Goal: Complete application form

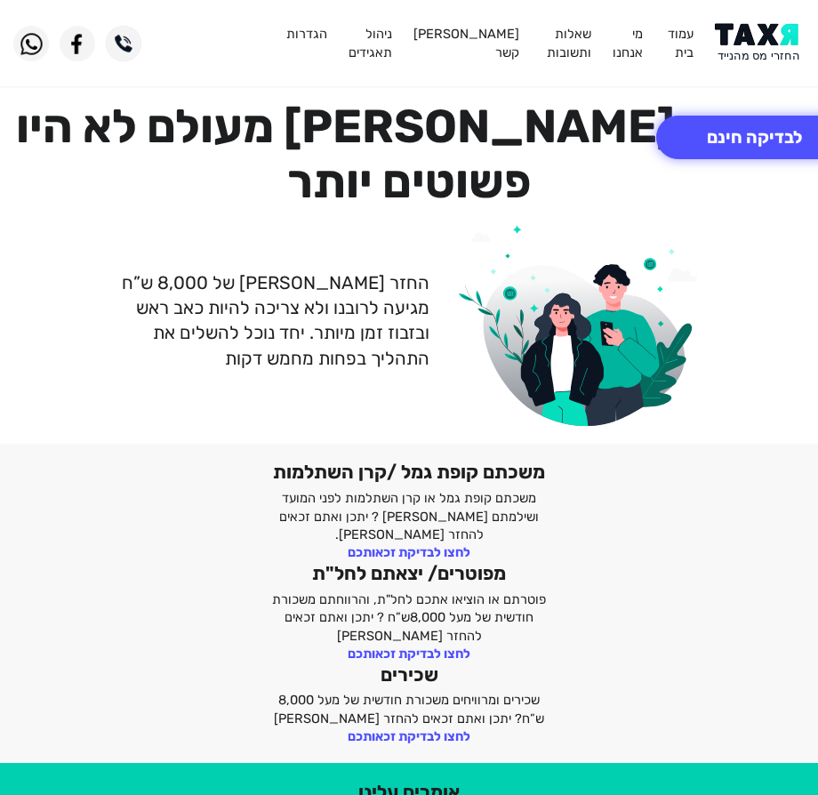
click at [755, 47] on img at bounding box center [760, 43] width 90 height 40
click at [709, 139] on button "לבדיקה חינם" at bounding box center [754, 138] width 196 height 44
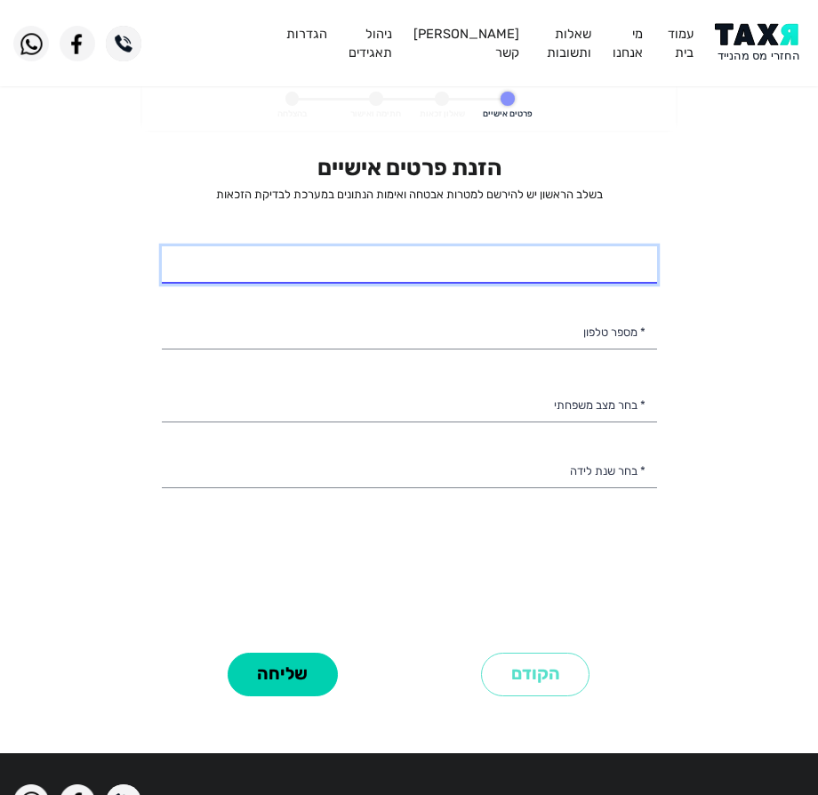
click at [410, 264] on input "* שם מלא" at bounding box center [409, 264] width 495 height 37
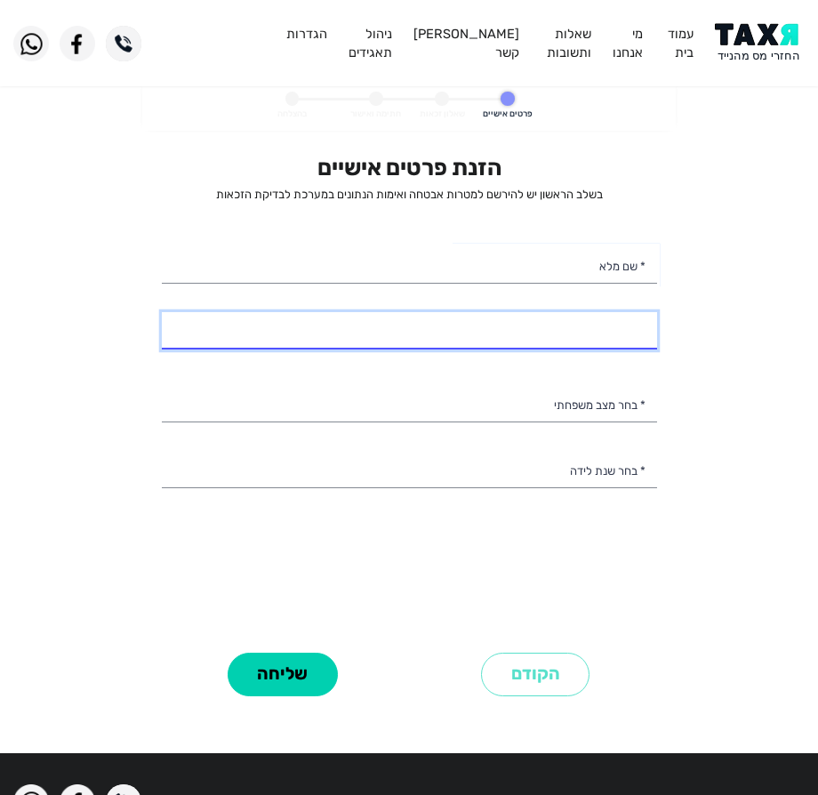
click at [406, 329] on input "* מספר טלפון" at bounding box center [409, 330] width 495 height 37
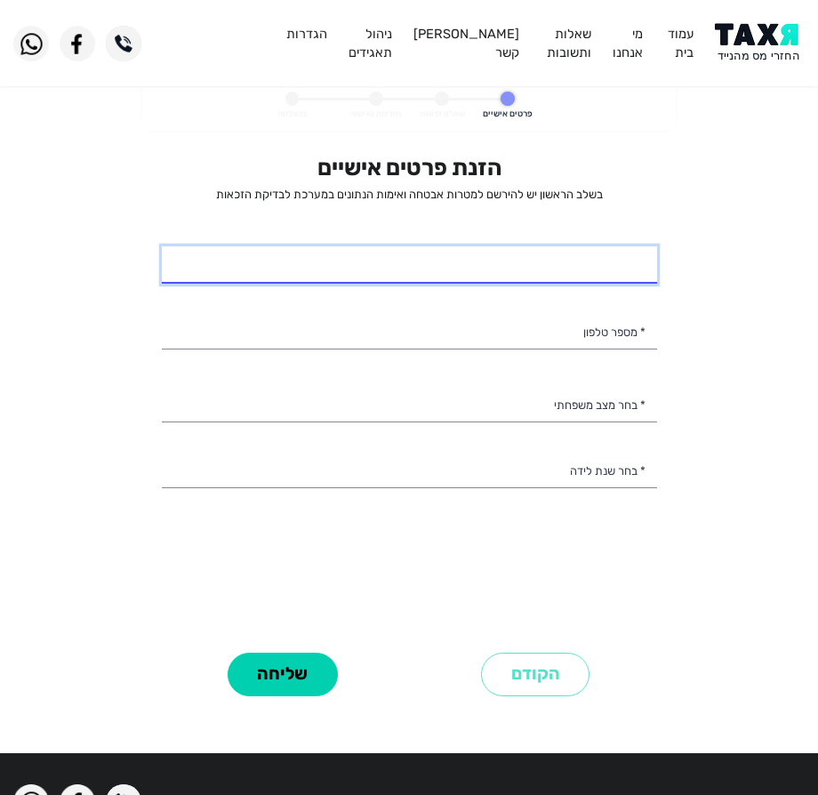
click at [470, 263] on input "* שם מלא" at bounding box center [409, 264] width 495 height 37
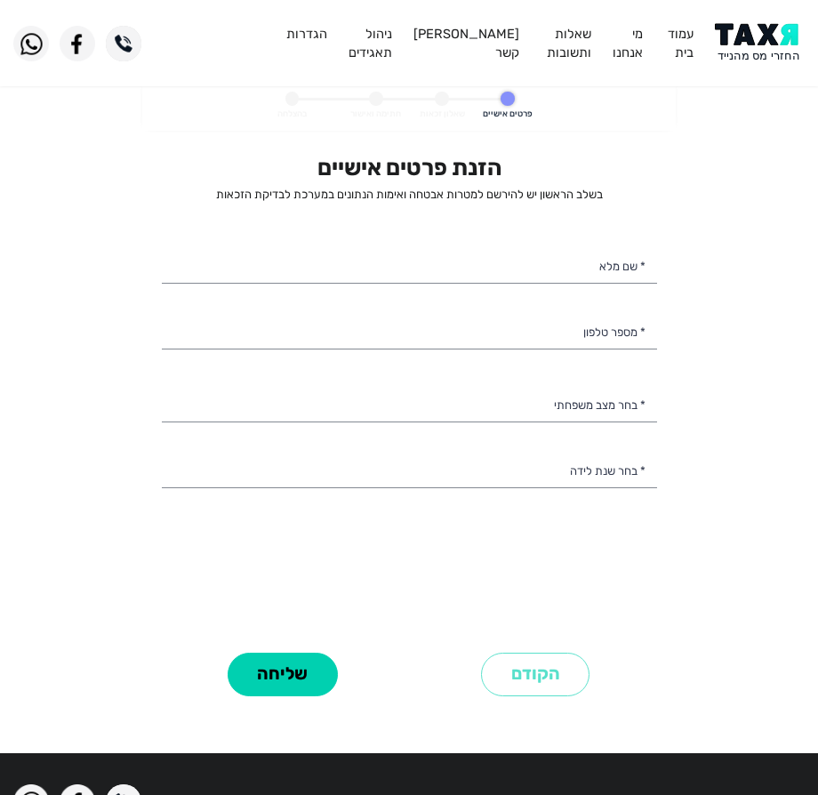
click at [543, 352] on div "הזנת פרטים אישיים בשלב הראשון יש להירשם למטרות אבטחה ואימות הנתונים במערכת לבדי…" at bounding box center [409, 400] width 495 height 492
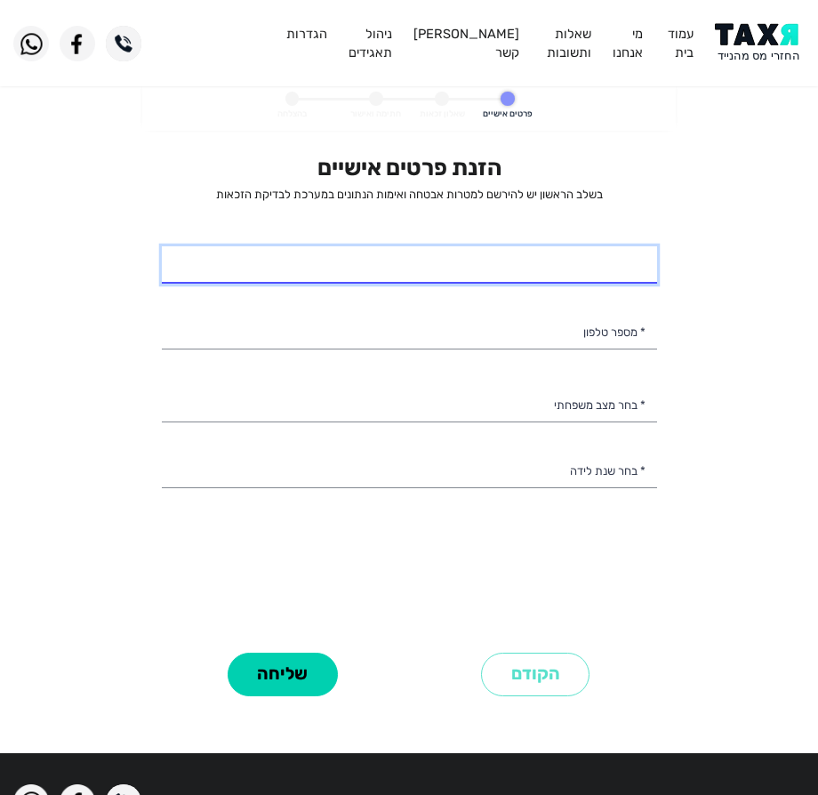
click at [584, 270] on input "* שם מלא" at bounding box center [409, 264] width 495 height 37
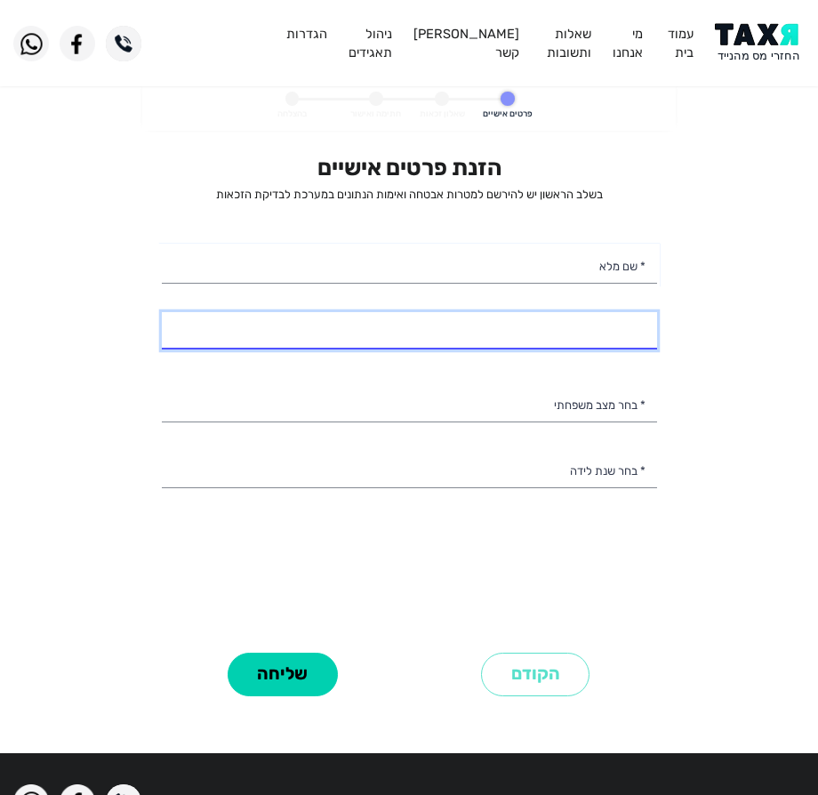
click at [480, 345] on input "* מספר טלפון" at bounding box center [409, 330] width 495 height 37
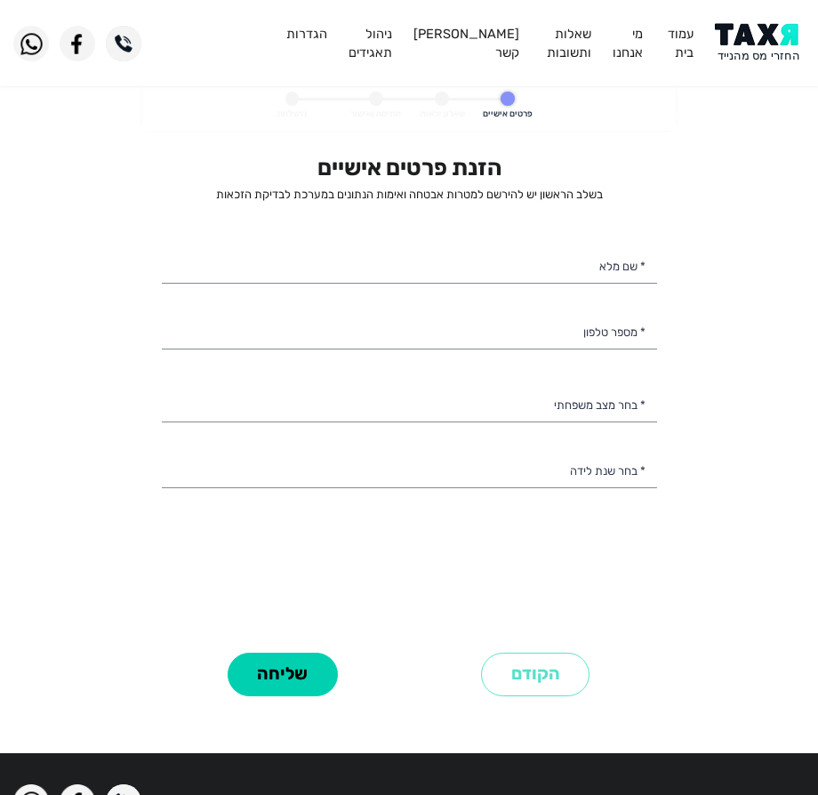
click at [492, 428] on div "הזנת פרטים אישיים בשלב הראשון יש להירשם למטרות אבטחה ואימות הנתונים במערכת לבדי…" at bounding box center [409, 400] width 495 height 492
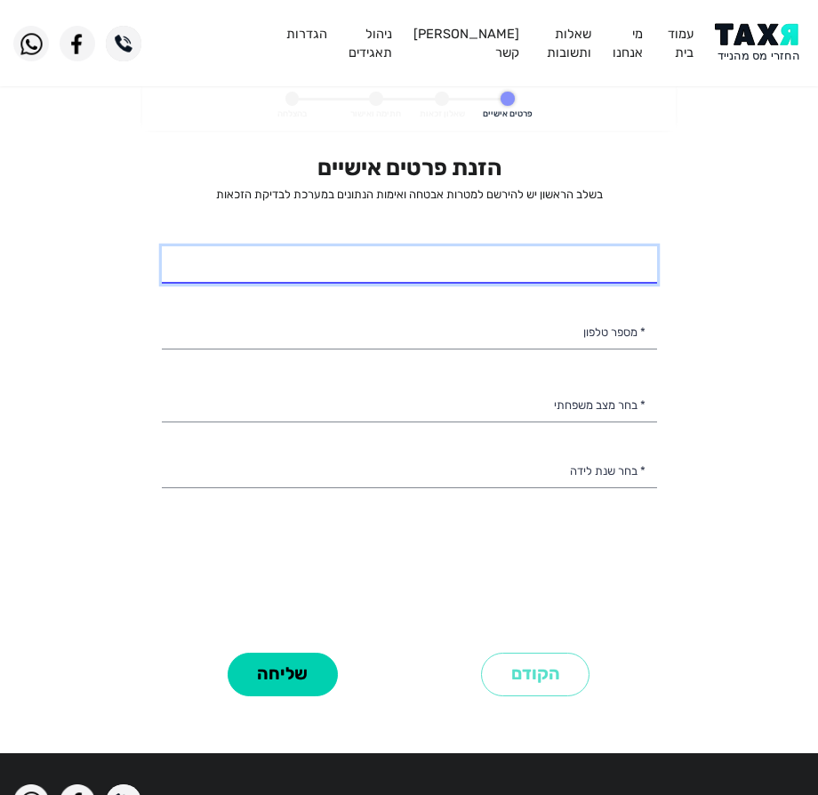
click at [535, 274] on input "* שם מלא" at bounding box center [409, 264] width 495 height 37
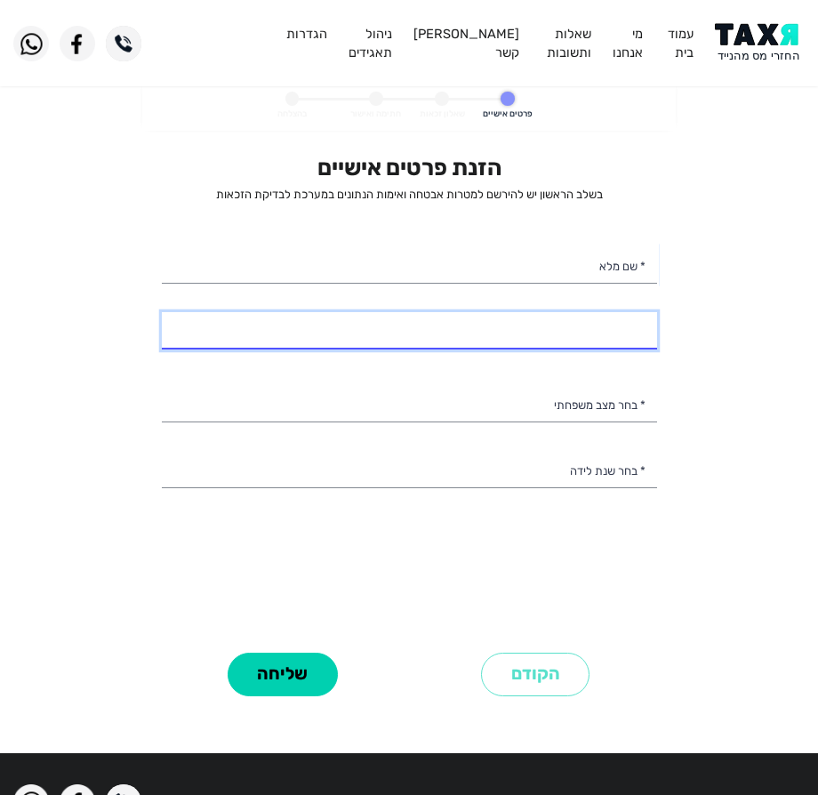
click at [555, 342] on input "* מספר טלפון" at bounding box center [409, 330] width 495 height 37
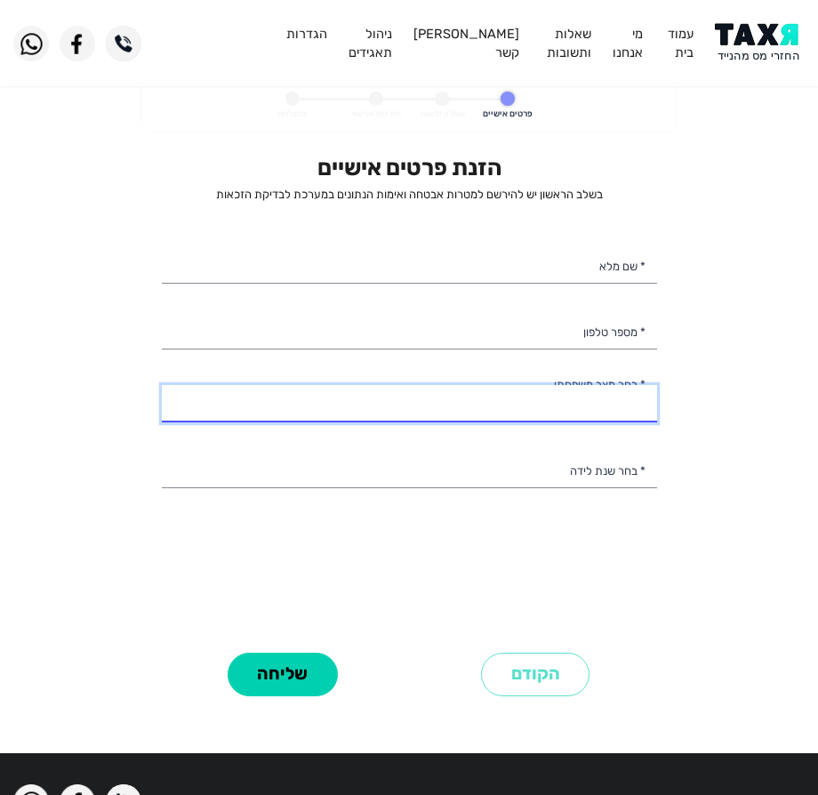
click at [566, 399] on select "רווק/ה נשוי/[PERSON_NAME]/ה אלמן/נה" at bounding box center [409, 403] width 495 height 37
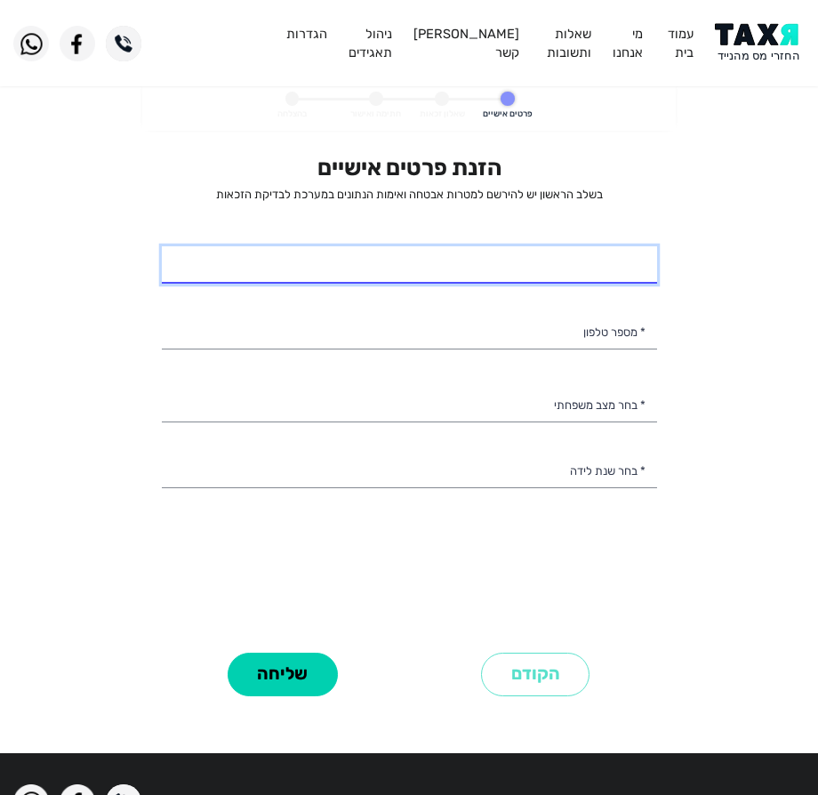
click at [434, 269] on input "* שם מלא" at bounding box center [409, 264] width 495 height 37
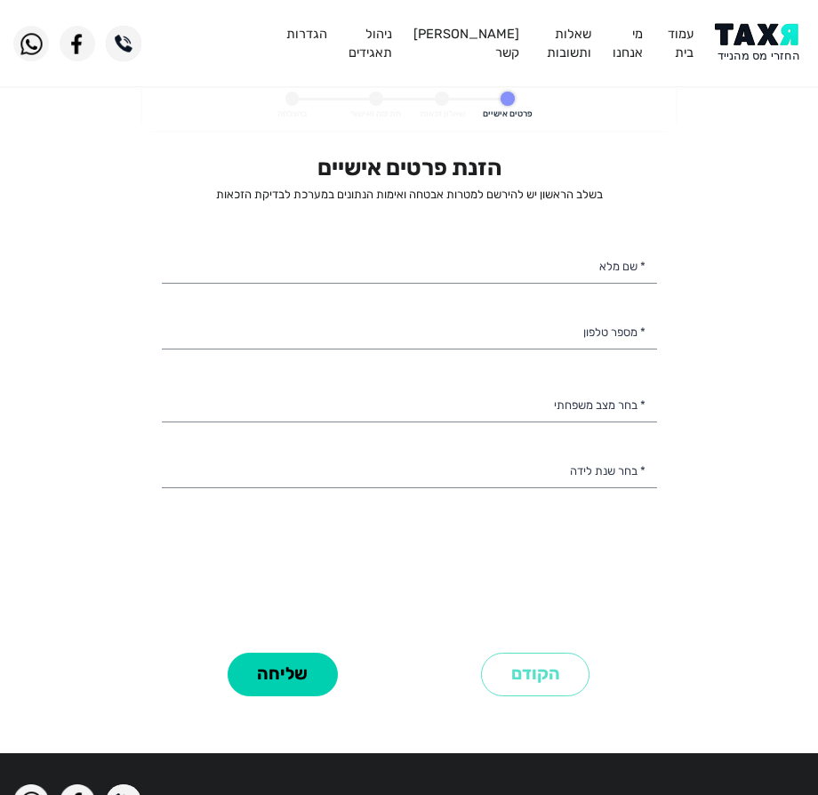
click at [180, 205] on div "הזנת פרטים אישיים בשלב הראשון יש להירשם למטרות אבטחה ואימות הנתונים במערכת לבדי…" at bounding box center [409, 400] width 495 height 492
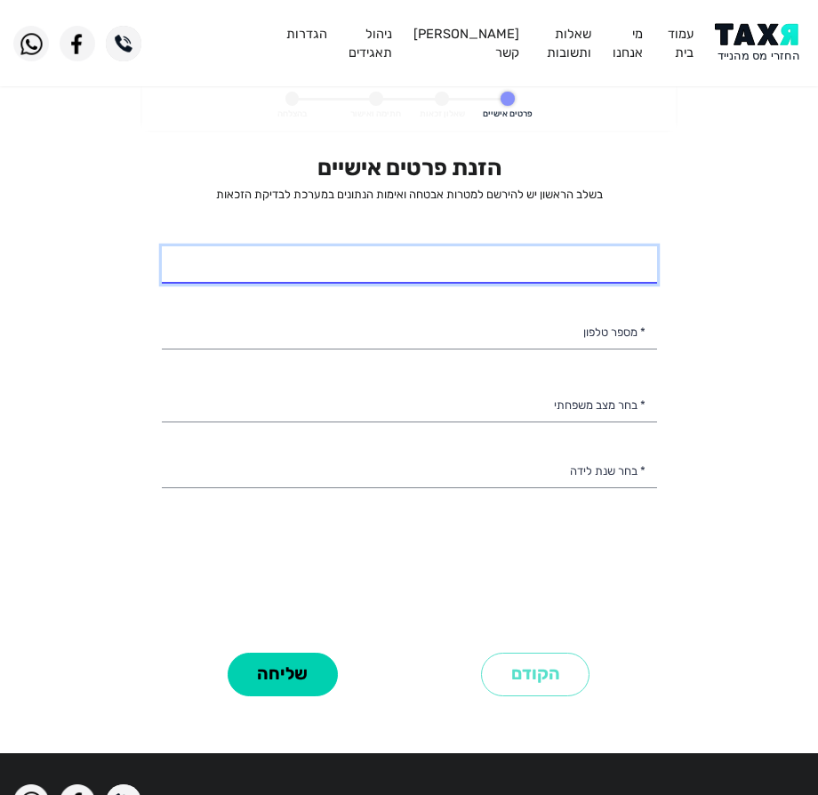
click at [493, 275] on input "* שם מלא" at bounding box center [409, 264] width 495 height 37
type input "[PERSON_NAME] [PERSON_NAME]"
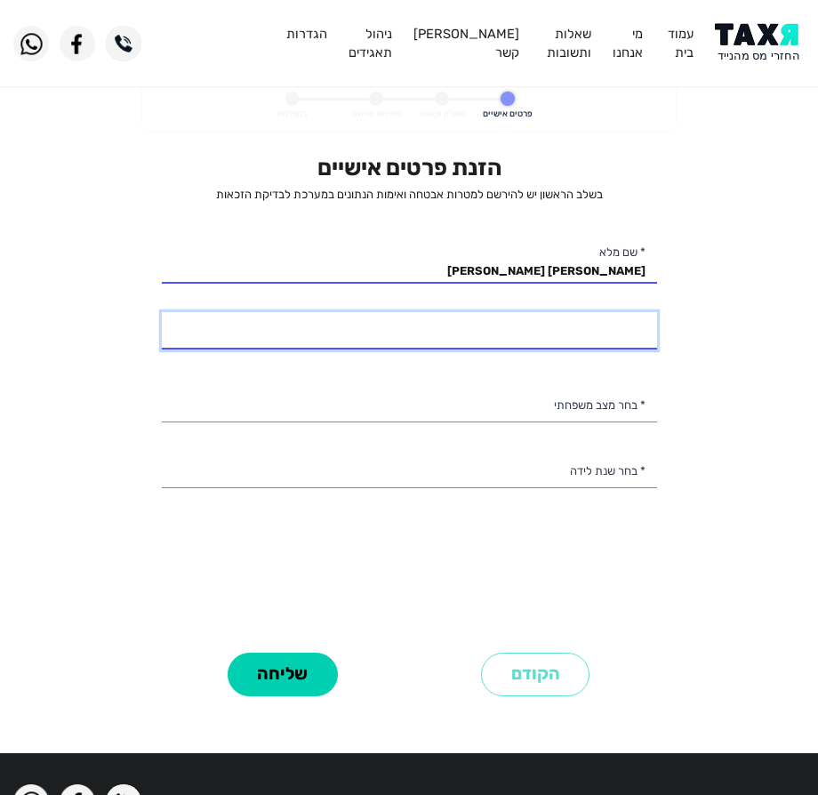
click at [413, 342] on input "* מספר טלפון" at bounding box center [409, 330] width 495 height 37
type input "054-9577558"
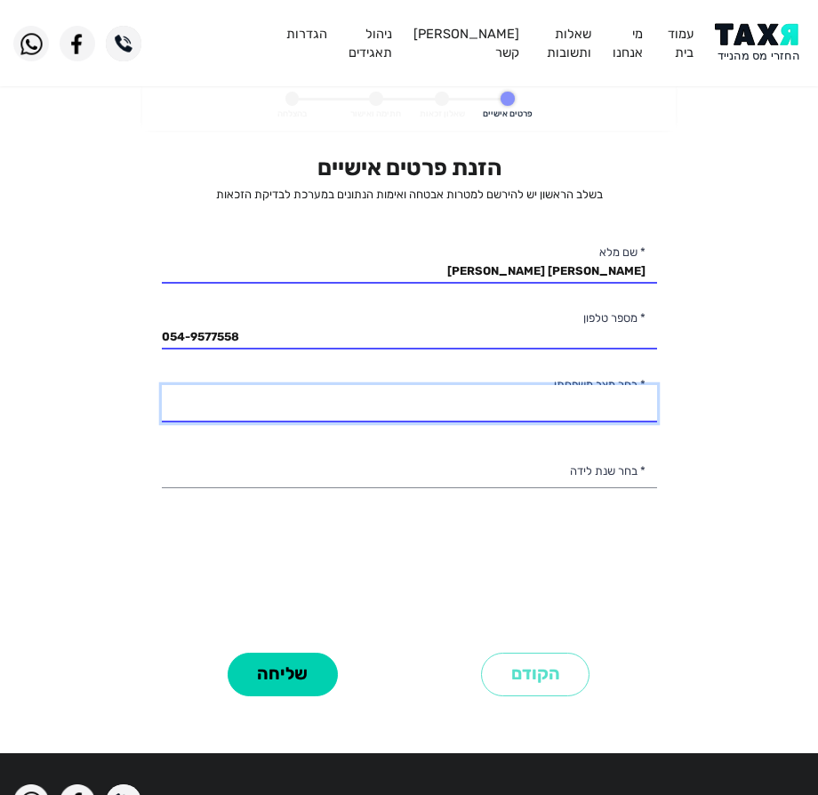
click at [430, 410] on select "רווק/ה נשוי/[PERSON_NAME]/ה אלמן/נה" at bounding box center [409, 403] width 495 height 37
select select "2: Married"
click at [162, 385] on select "רווק/ה נשוי/[PERSON_NAME]/ה אלמן/נה" at bounding box center [409, 403] width 495 height 37
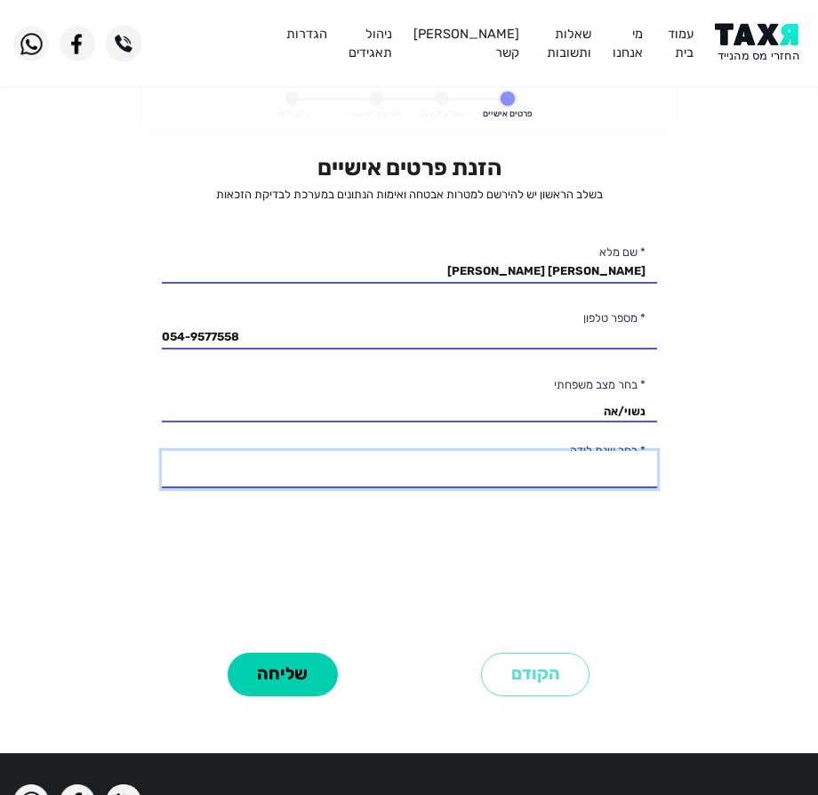
click at [471, 460] on select "2003 2002 2001 2000 1999 1998 1997 1996 1995 1994 1993 1992 1991 1990 1989 1988…" at bounding box center [409, 469] width 495 height 37
select select "8: 1996"
click at [162, 451] on select "2003 2002 2001 2000 1999 1998 1997 1996 1995 1994 1993 1992 1991 1990 1989 1988…" at bounding box center [409, 469] width 495 height 37
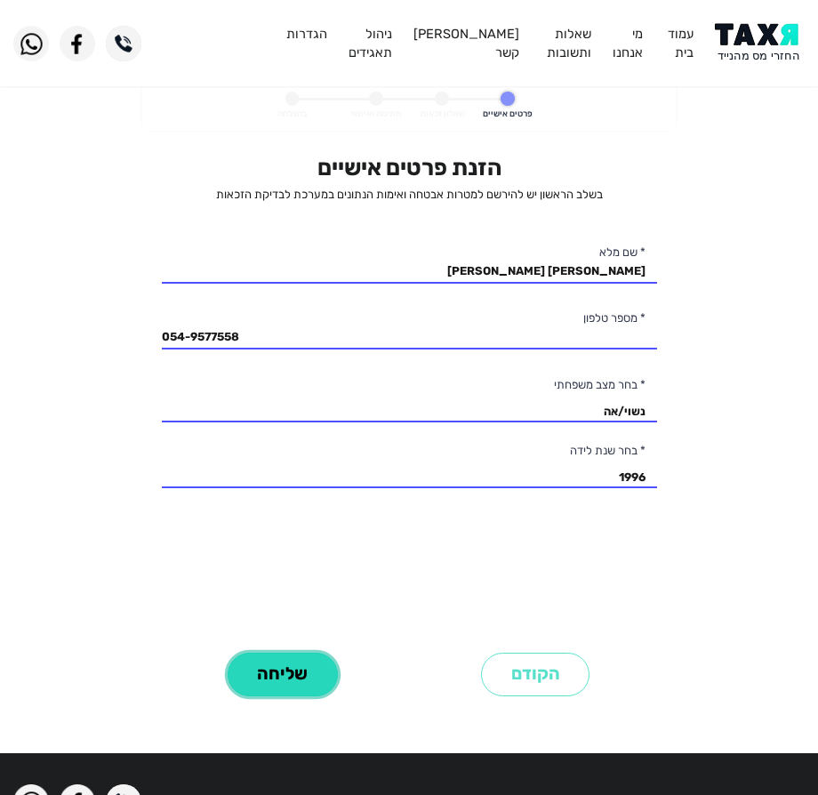
click at [266, 669] on button "שליחה" at bounding box center [283, 674] width 110 height 44
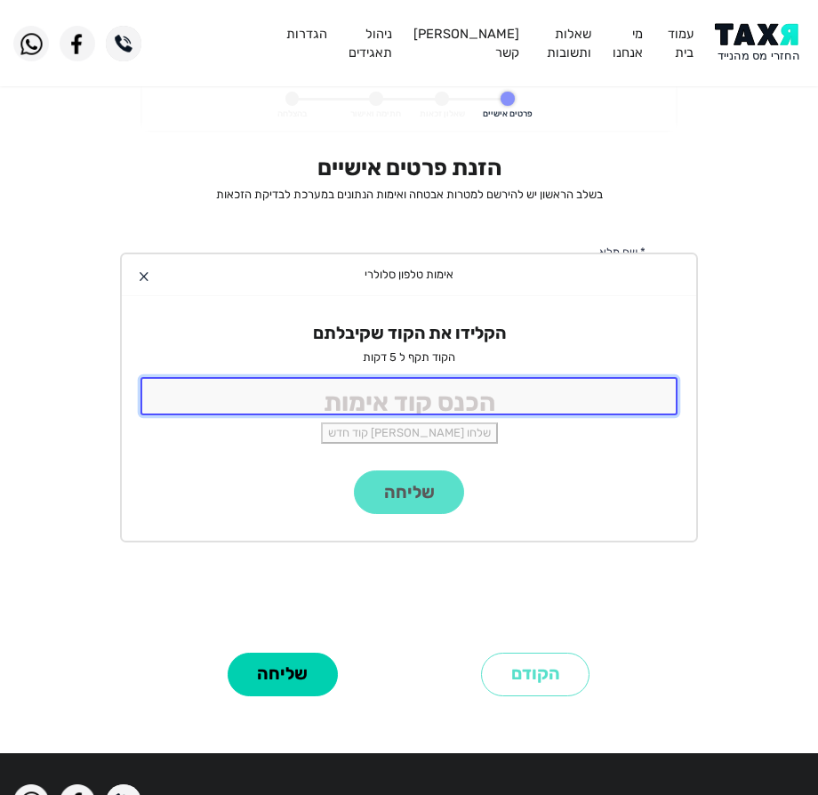
click at [472, 379] on input "tel" at bounding box center [408, 396] width 537 height 38
type input "9988"
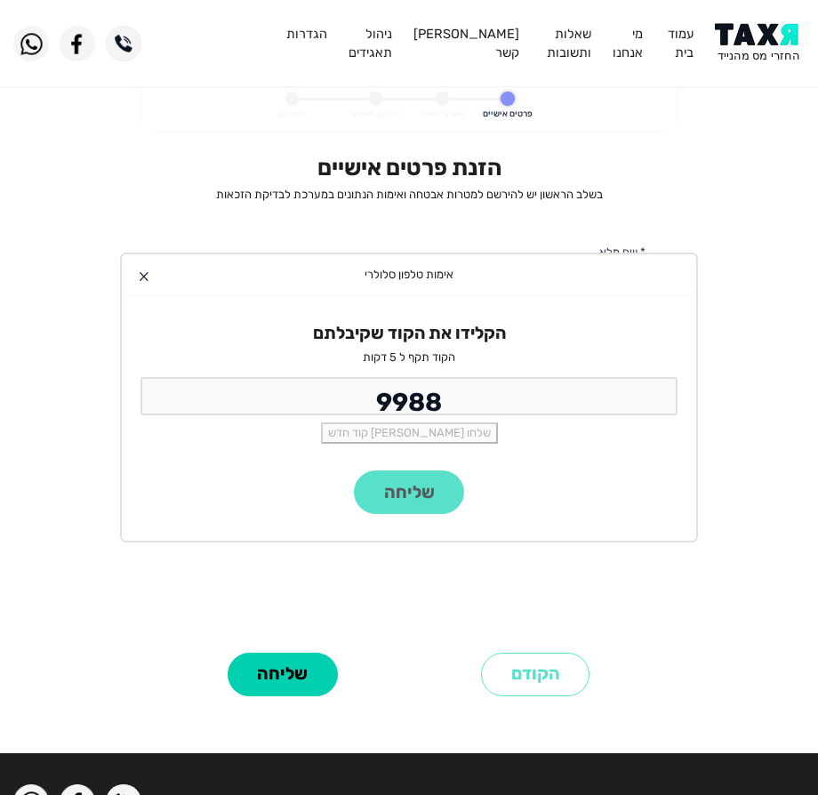
click at [406, 488] on div "שליחה" at bounding box center [409, 505] width 574 height 70
click at [410, 500] on div "שליחה" at bounding box center [409, 505] width 574 height 70
click at [392, 496] on button "שליחה" at bounding box center [409, 492] width 110 height 44
